Goal: Transaction & Acquisition: Purchase product/service

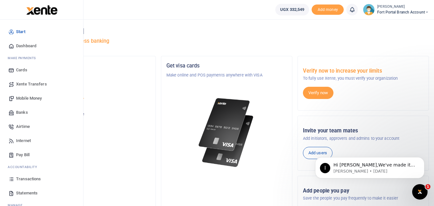
click at [15, 73] on link "Cards" at bounding box center [41, 70] width 73 height 14
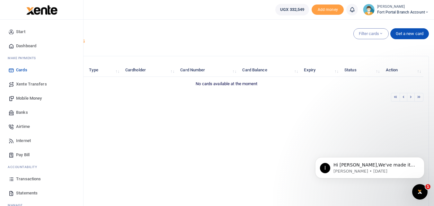
click at [32, 100] on span "Mobile Money" at bounding box center [29, 98] width 26 height 6
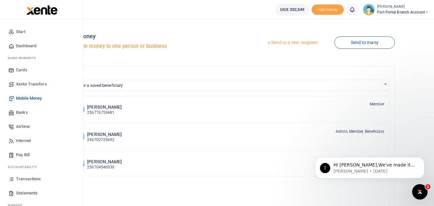
click at [18, 96] on span "Mobile Money" at bounding box center [29, 98] width 26 height 6
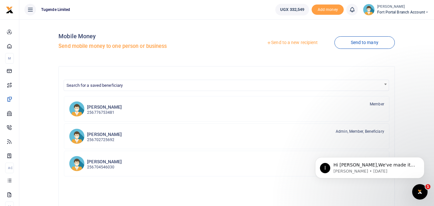
click at [282, 41] on link "Send to a new recipient" at bounding box center [292, 43] width 84 height 12
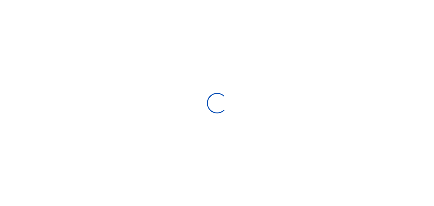
select select
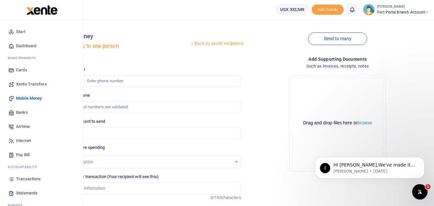
click at [34, 86] on span "Xente Transfers" at bounding box center [31, 84] width 31 height 6
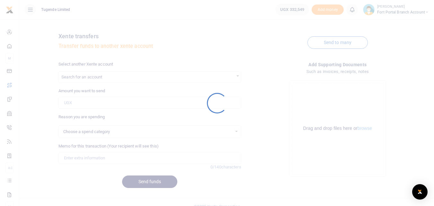
select select
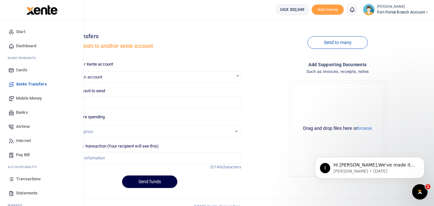
click at [30, 180] on span "Transactions" at bounding box center [28, 179] width 25 height 6
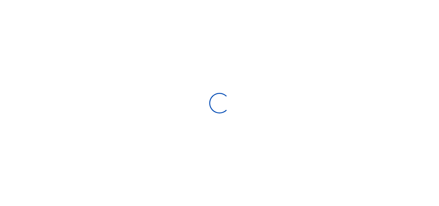
select select
type input "09/09/2025 - 10/08/2025"
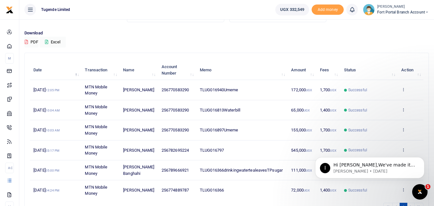
scroll to position [46, 0]
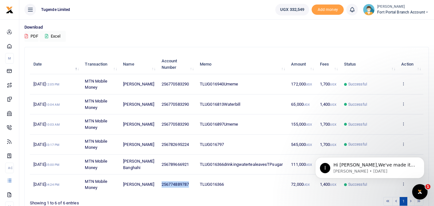
drag, startPoint x: 186, startPoint y: 184, endPoint x: 157, endPoint y: 184, distance: 28.9
click at [158, 184] on td "256774889787" at bounding box center [177, 184] width 38 height 20
copy span "256774889787"
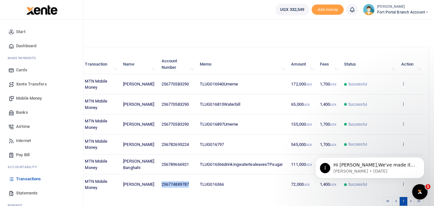
click at [31, 84] on span "Xente Transfers" at bounding box center [31, 84] width 31 height 6
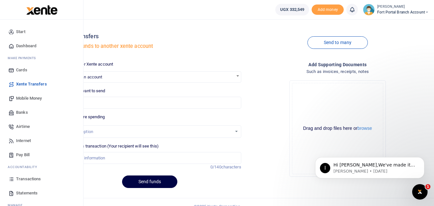
click at [18, 99] on span "Mobile Money" at bounding box center [29, 98] width 26 height 6
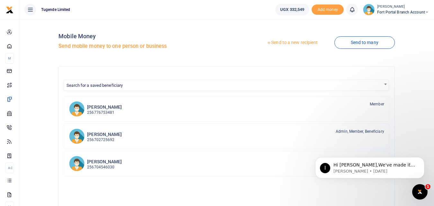
click at [279, 40] on link "Send to a new recipient" at bounding box center [292, 43] width 84 height 12
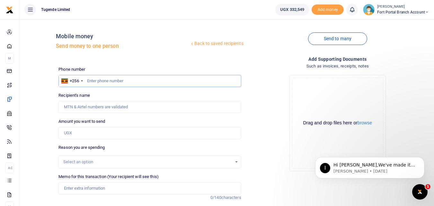
click at [91, 82] on input "text" at bounding box center [149, 81] width 182 height 12
paste input "256774889787"
click at [94, 81] on input "256774889787" at bounding box center [149, 81] width 182 height 12
type input "774889787"
type input "[PERSON_NAME]"
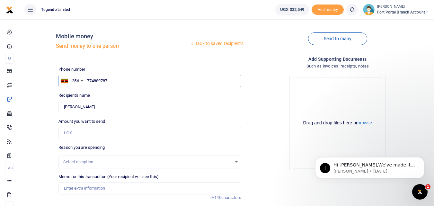
type input "774889787"
click at [71, 137] on input "Amount you want to send" at bounding box center [149, 133] width 182 height 12
type input "60,000"
click at [74, 161] on div "Select an option" at bounding box center [147, 162] width 168 height 6
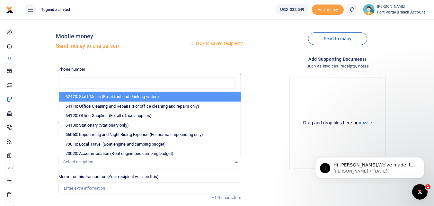
click at [102, 95] on li "62470: Staff Meals (Breakfast and drinking water )" at bounding box center [149, 97] width 181 height 10
select select "23"
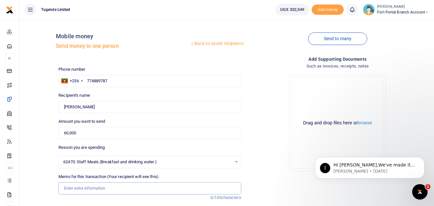
click at [69, 187] on input "Memo for this transaction (Your recipient will see this)" at bounding box center [149, 188] width 182 height 12
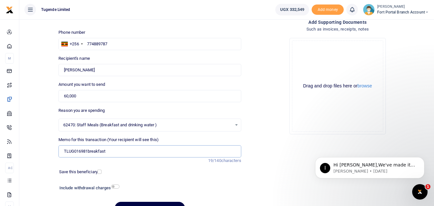
scroll to position [72, 0]
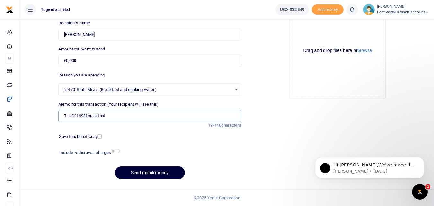
type input "TLUG016981breakfast"
click at [131, 173] on button "Send mobilemoney" at bounding box center [150, 172] width 70 height 13
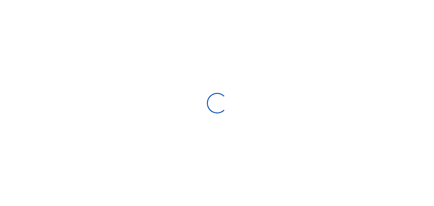
scroll to position [72, 0]
select select
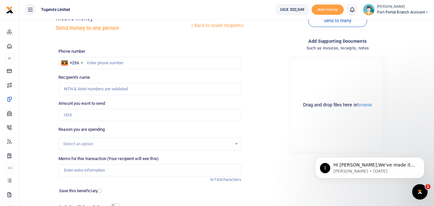
scroll to position [17, 0]
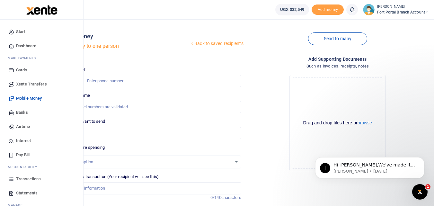
click at [29, 180] on span "Transactions" at bounding box center [28, 179] width 25 height 6
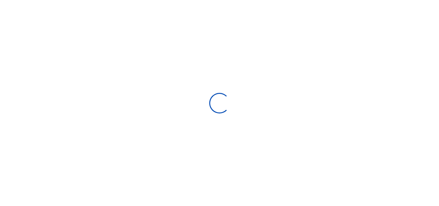
select select
type input "09/09/2025 - 10/08/2025"
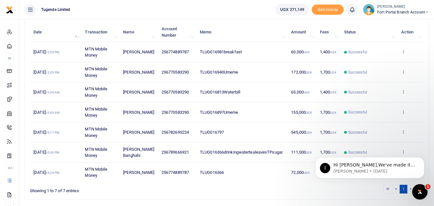
scroll to position [79, 0]
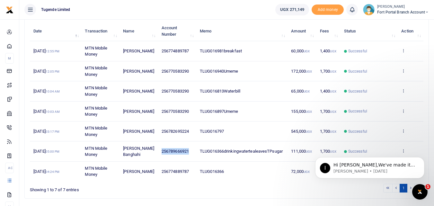
drag, startPoint x: 155, startPoint y: 150, endPoint x: 186, endPoint y: 151, distance: 30.9
click at [186, 151] on td "256789666921" at bounding box center [177, 151] width 38 height 20
copy span "256789666921"
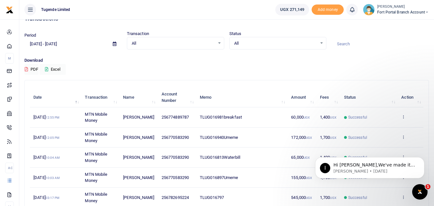
scroll to position [12, 0]
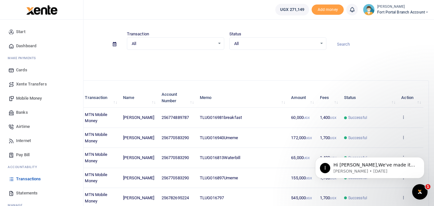
click at [30, 100] on span "Mobile Money" at bounding box center [29, 98] width 26 height 6
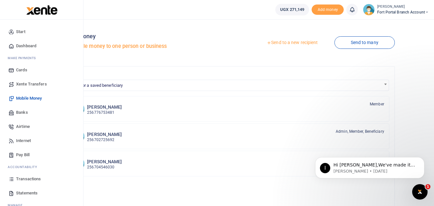
click at [20, 178] on span "Transactions" at bounding box center [28, 179] width 25 height 6
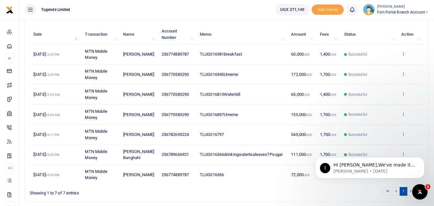
scroll to position [76, 0]
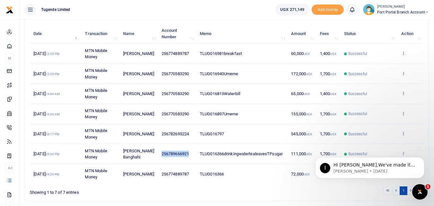
drag, startPoint x: 187, startPoint y: 152, endPoint x: 156, endPoint y: 154, distance: 31.6
click at [158, 154] on td "256789666921" at bounding box center [177, 154] width 38 height 20
copy span "256789666921"
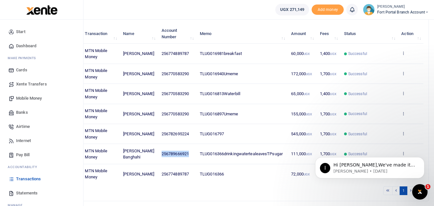
click at [31, 98] on span "Mobile Money" at bounding box center [29, 98] width 26 height 6
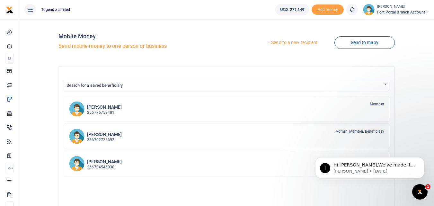
click at [283, 44] on link "Send to a new recipient" at bounding box center [292, 43] width 84 height 12
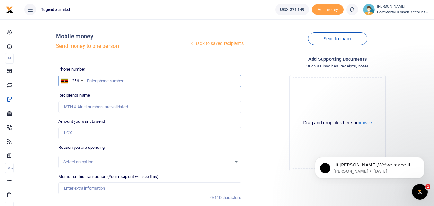
click at [89, 79] on input "text" at bounding box center [149, 81] width 182 height 12
paste input "256789666921"
click at [93, 81] on input "256789666921" at bounding box center [149, 81] width 182 height 12
click at [94, 81] on input "256789666921" at bounding box center [149, 81] width 182 height 12
type input "789666921"
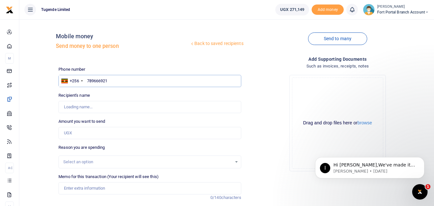
type input "[PERSON_NAME] Banghahi"
type input "789666921"
click at [71, 132] on input "Amount you want to send" at bounding box center [149, 133] width 182 height 12
type input "233,000"
click at [72, 163] on div "Select an option" at bounding box center [147, 162] width 168 height 6
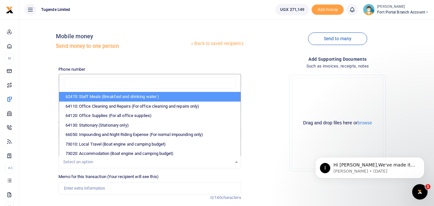
click at [87, 95] on li "62470: Staff Meals (Breakfast and drinking water )" at bounding box center [149, 97] width 181 height 10
select select "23"
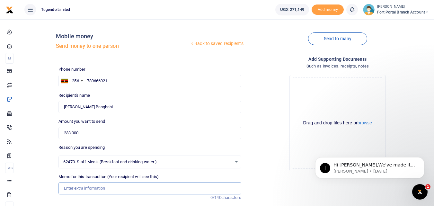
click at [86, 187] on input "Memo for this transaction (Your recipient will see this)" at bounding box center [149, 188] width 182 height 12
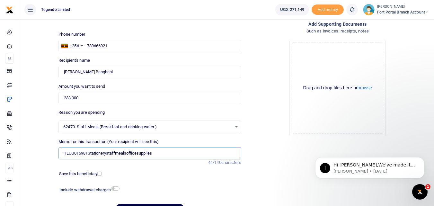
scroll to position [72, 0]
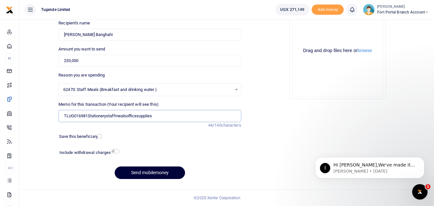
type input "TLUG016981Stationerystaffmealsofficesupplies"
click at [152, 174] on button "Send mobilemoney" at bounding box center [150, 172] width 70 height 13
